Goal: Task Accomplishment & Management: Use online tool/utility

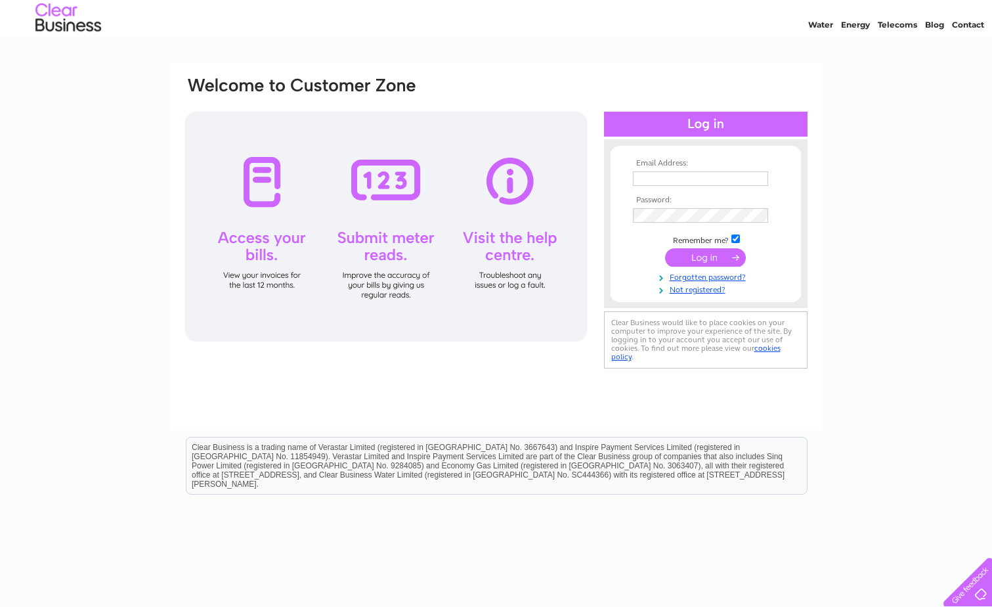
scroll to position [66, 0]
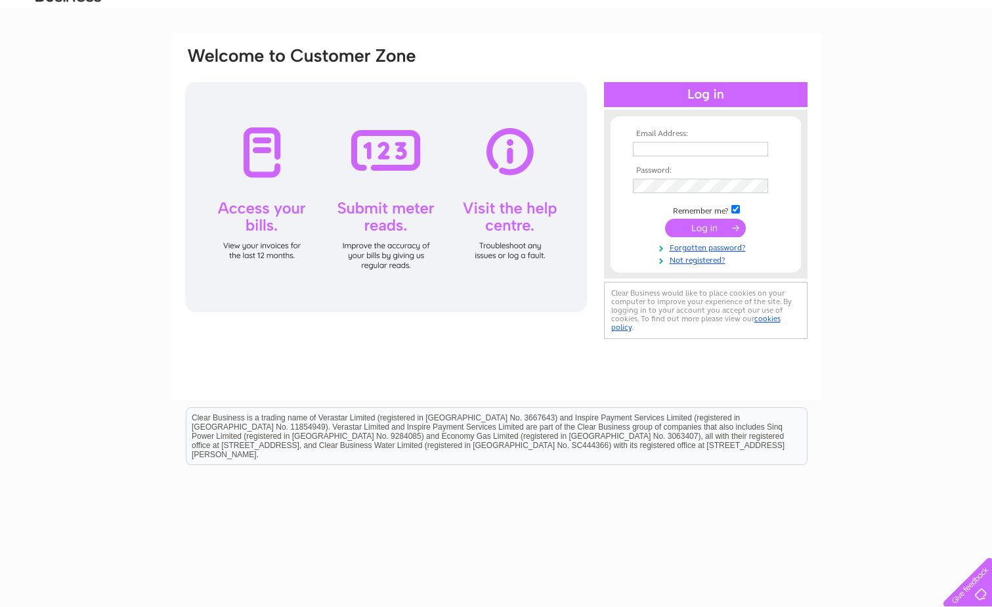
type input "[PERSON_NAME][EMAIL_ADDRESS][PERSON_NAME][DOMAIN_NAME]"
click at [703, 227] on input "submit" at bounding box center [705, 228] width 81 height 18
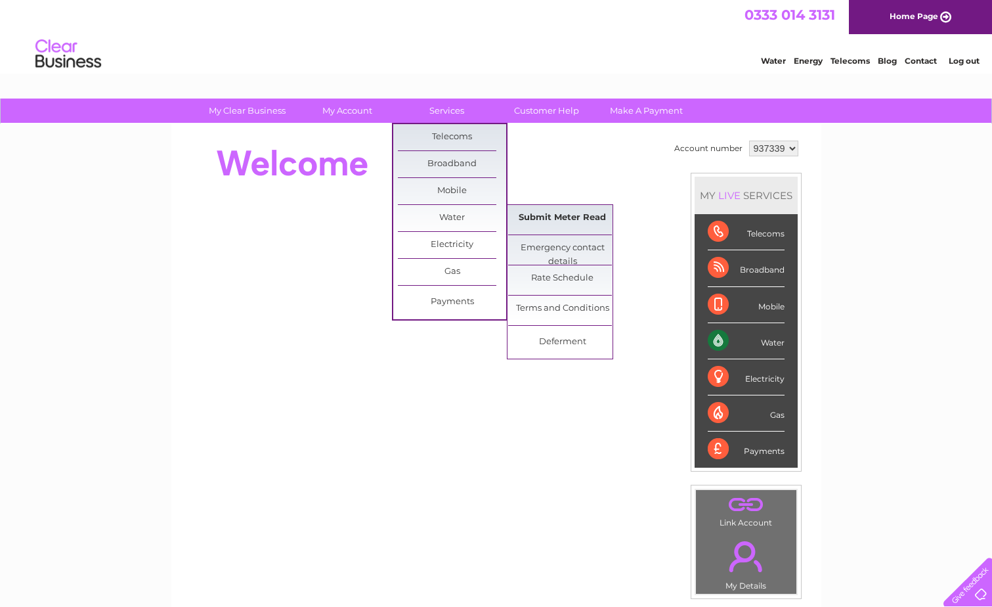
click at [549, 217] on link "Submit Meter Read" at bounding box center [562, 218] width 108 height 26
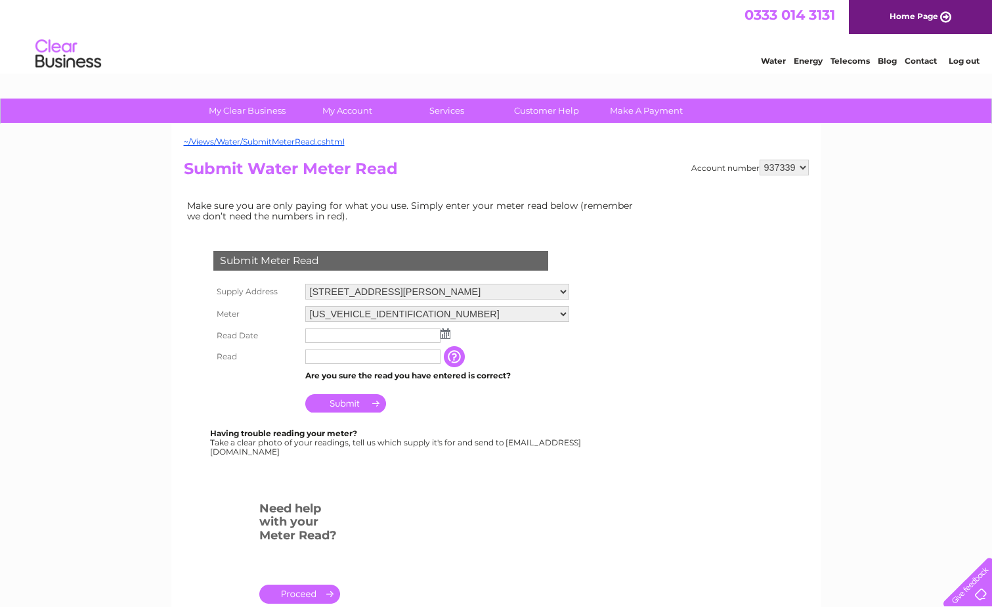
click at [443, 333] on img at bounding box center [446, 333] width 10 height 11
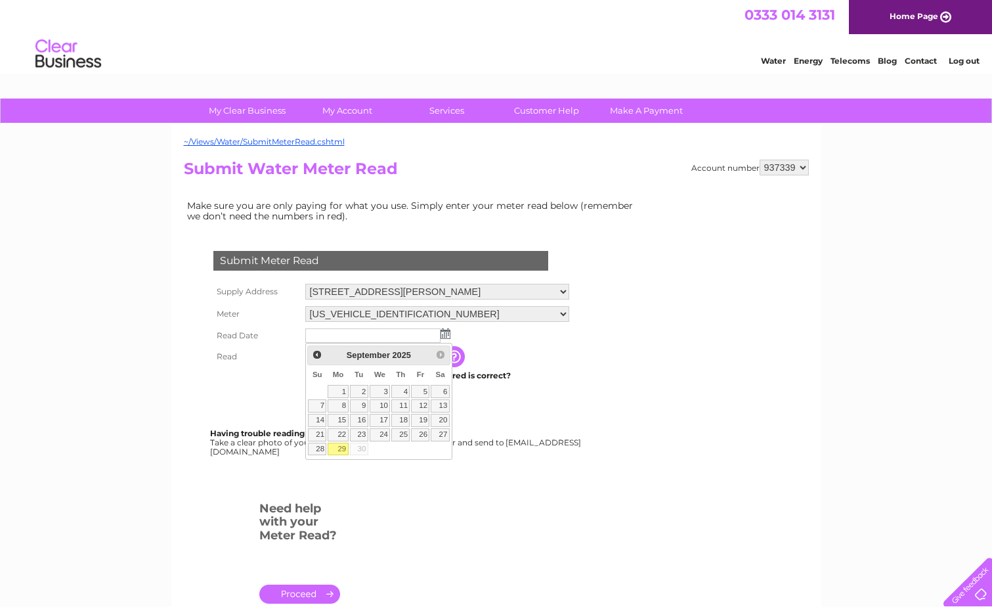
click at [340, 447] on link "29" at bounding box center [338, 449] width 20 height 13
type input "2025/09/29"
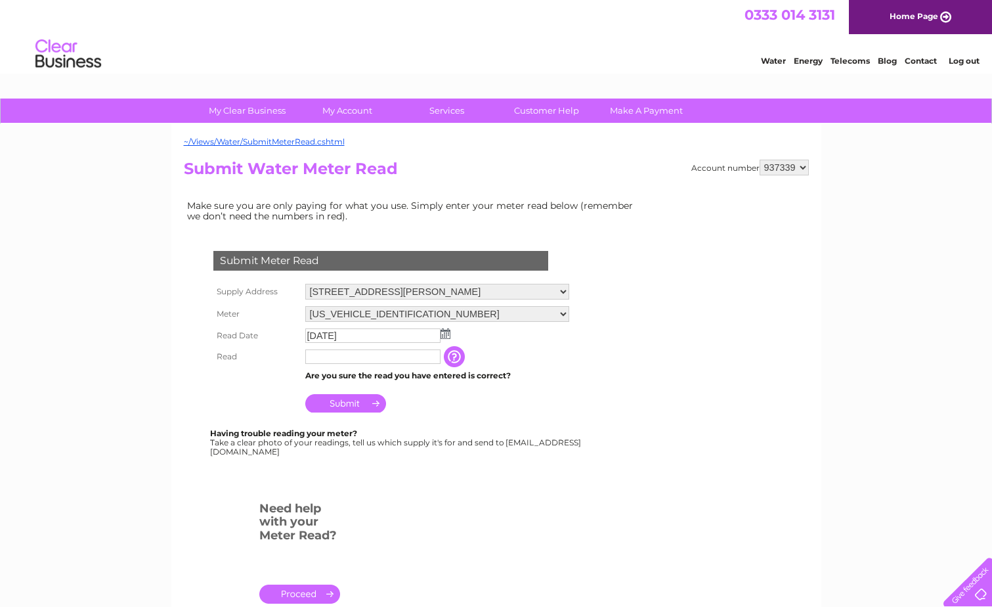
click at [325, 355] on input "text" at bounding box center [372, 356] width 135 height 14
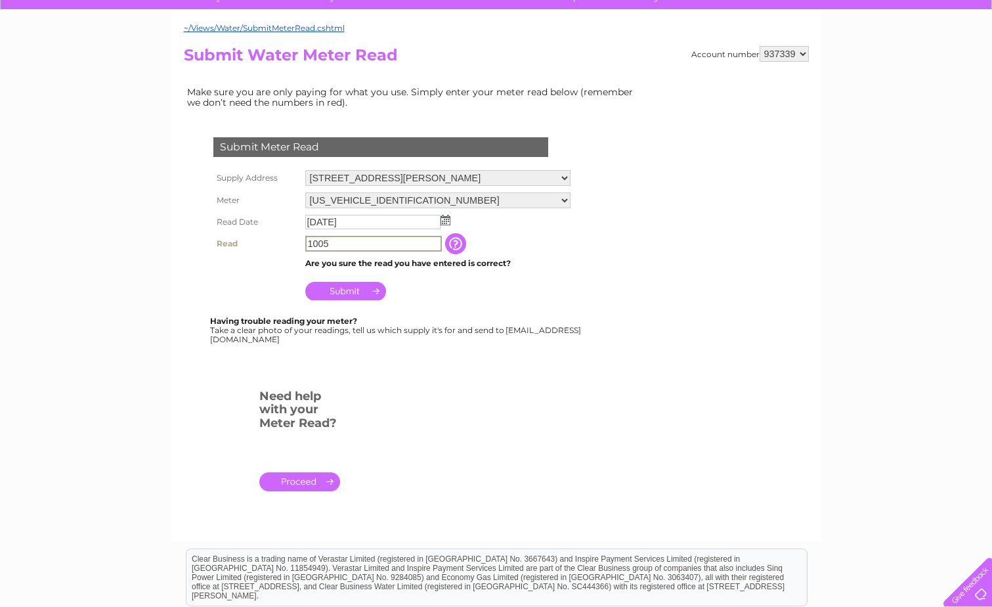
scroll to position [66, 0]
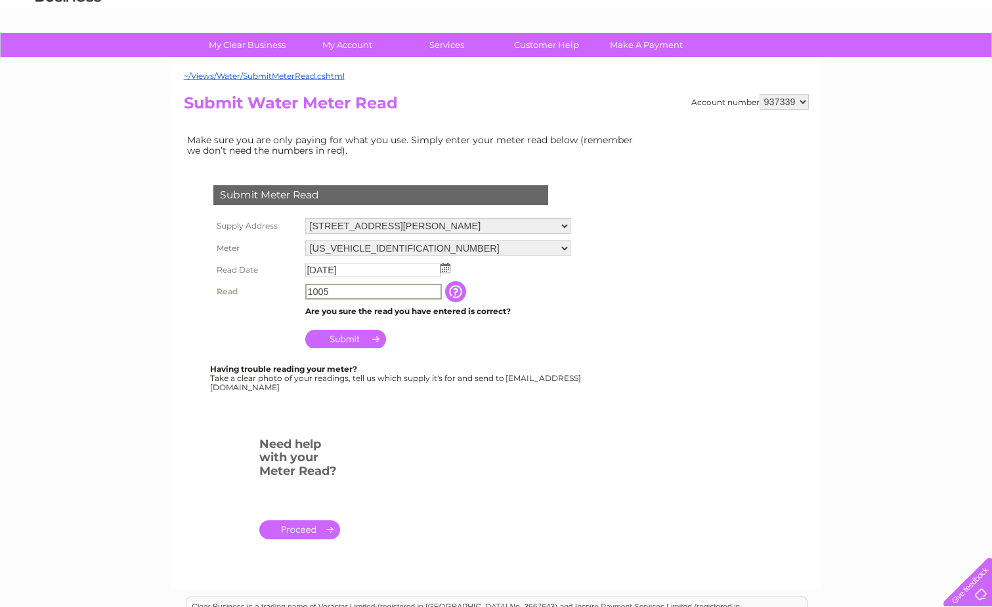
click at [310, 290] on input "1005" at bounding box center [373, 292] width 137 height 16
type input "1005"
click at [513, 487] on form "Submit Meter Read Supply Address 8 Walker Street, Edinburgh, EH3 7LH Meter 06EL…" at bounding box center [414, 367] width 460 height 416
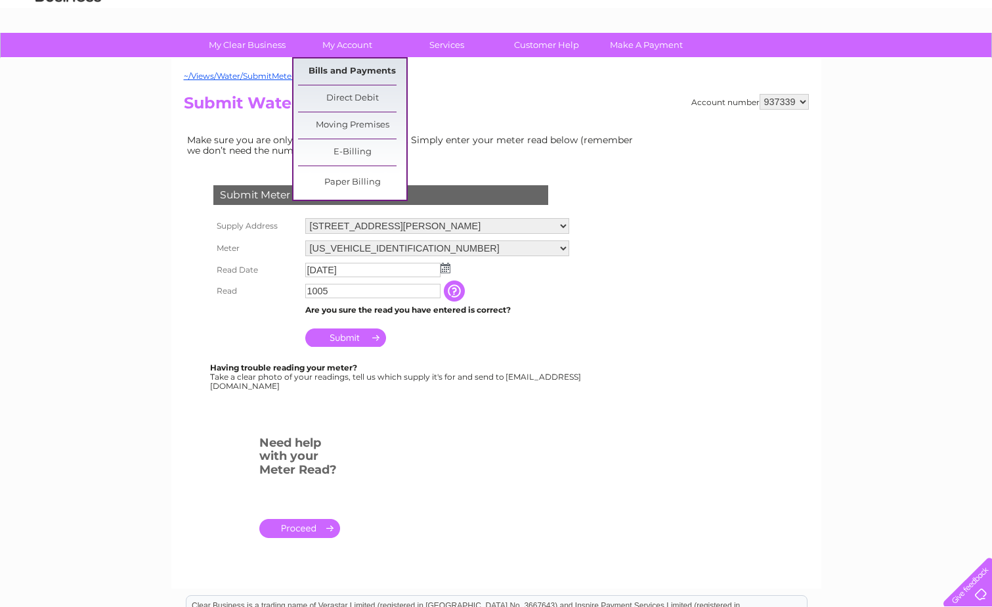
click at [351, 62] on link "Bills and Payments" at bounding box center [352, 71] width 108 height 26
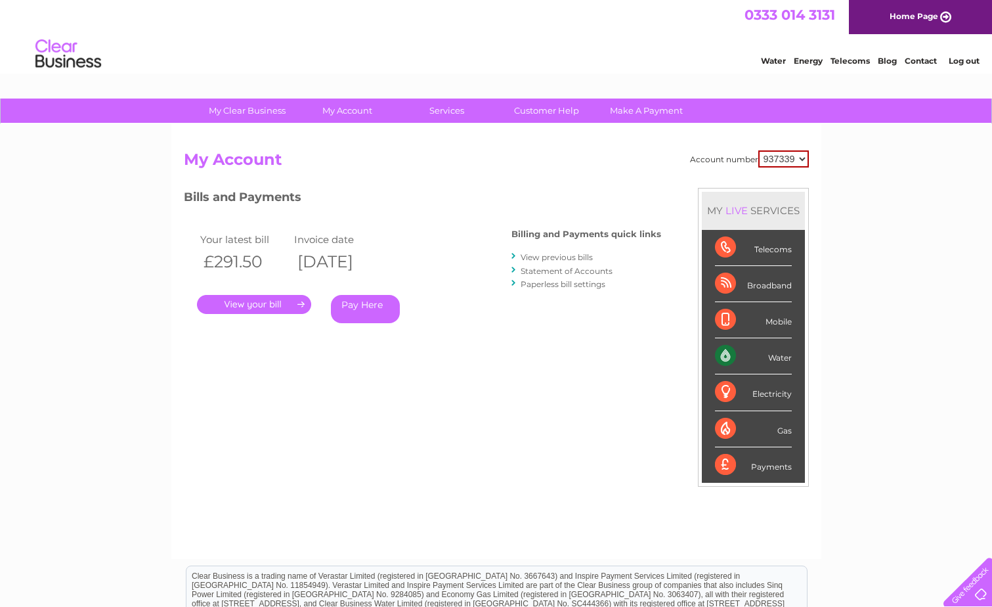
click at [263, 307] on link "." at bounding box center [254, 304] width 114 height 19
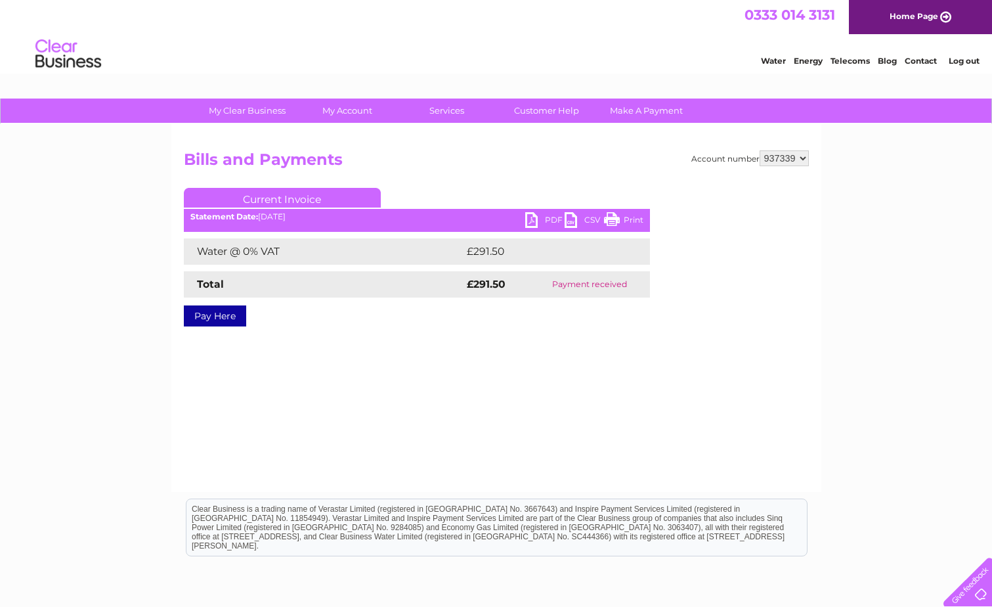
click at [536, 222] on link "PDF" at bounding box center [544, 221] width 39 height 19
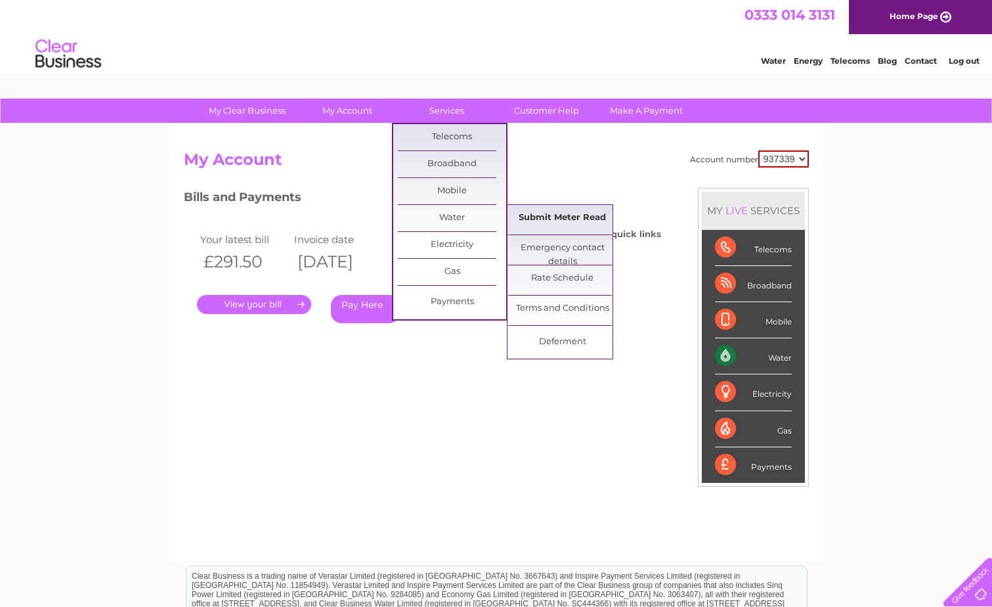
click at [567, 215] on link "Submit Meter Read" at bounding box center [562, 218] width 108 height 26
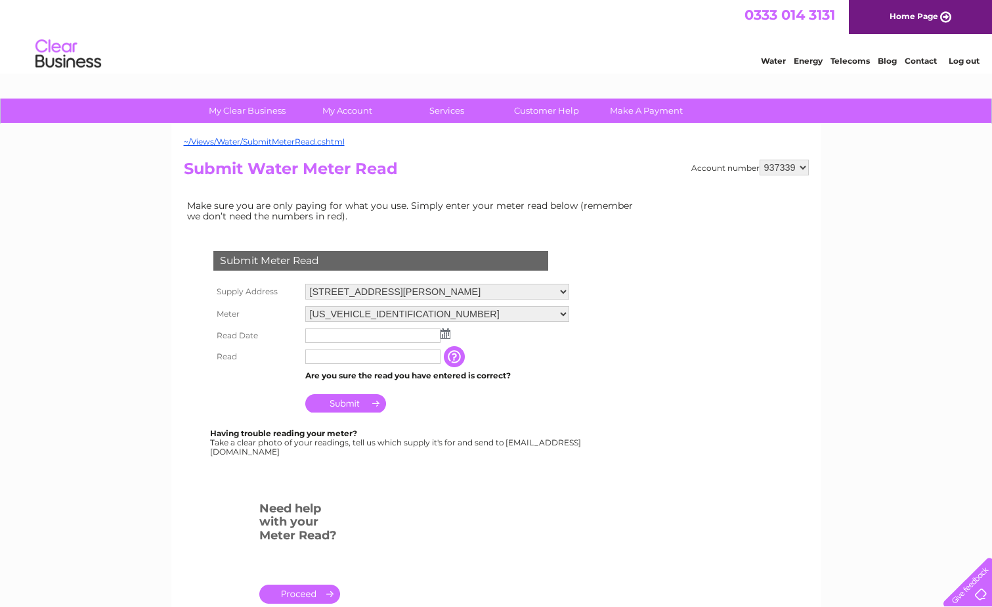
click at [444, 335] on img at bounding box center [446, 333] width 10 height 11
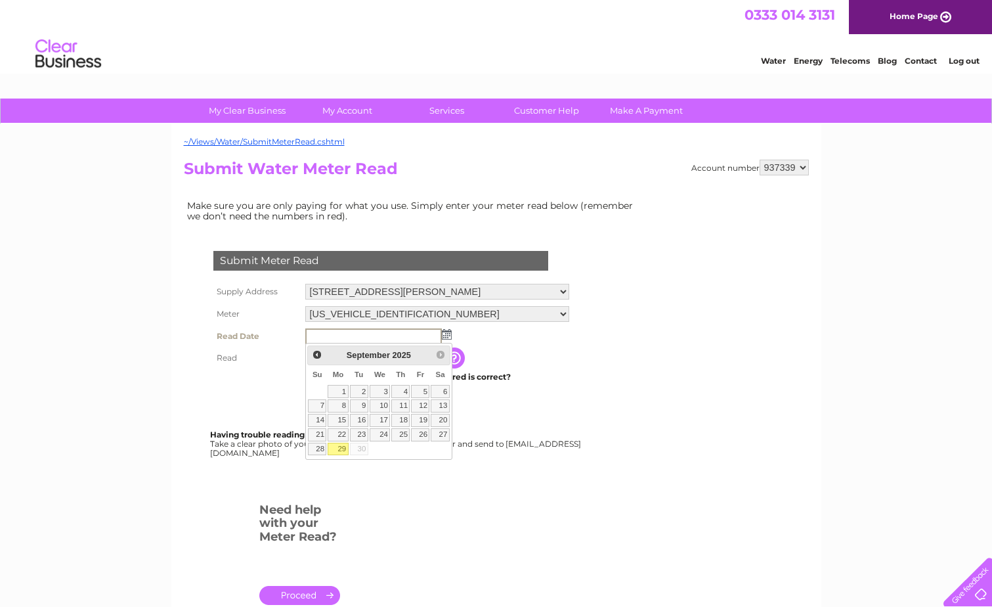
click at [343, 450] on link "29" at bounding box center [338, 449] width 20 height 13
type input "[DATE]"
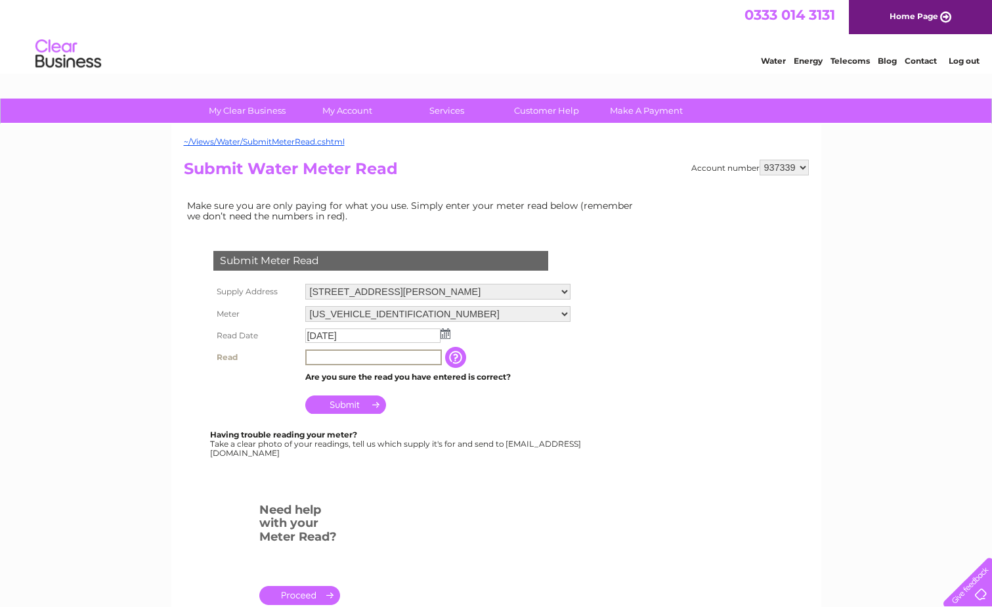
click at [325, 357] on input "text" at bounding box center [373, 357] width 137 height 16
type input "1005"
click at [353, 403] on input "Submit" at bounding box center [345, 403] width 81 height 18
